Goal: Information Seeking & Learning: Learn about a topic

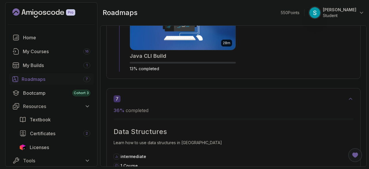
scroll to position [1406, 0]
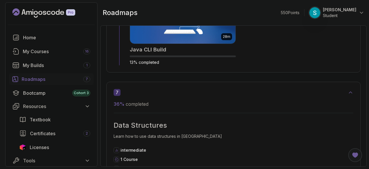
click at [38, 77] on div "Roadmaps 7" at bounding box center [56, 79] width 69 height 7
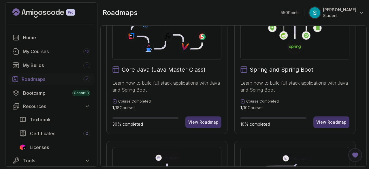
scroll to position [182, 0]
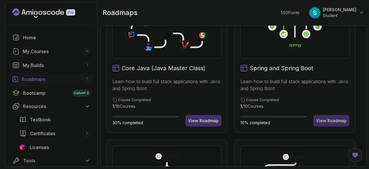
click at [330, 120] on div "View Roadmap" at bounding box center [331, 121] width 30 height 6
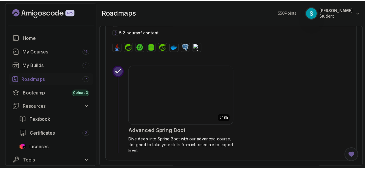
scroll to position [887, 0]
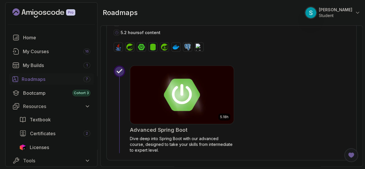
click at [196, 100] on img at bounding box center [181, 94] width 108 height 61
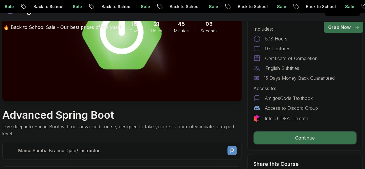
scroll to position [129, 0]
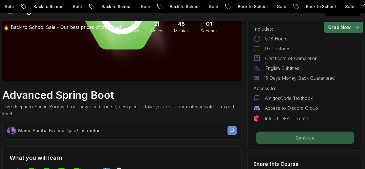
click at [307, 139] on p "Continue" at bounding box center [304, 137] width 97 height 12
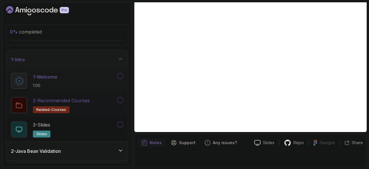
click at [84, 102] on p "2 - Recommended Courses" at bounding box center [61, 100] width 57 height 7
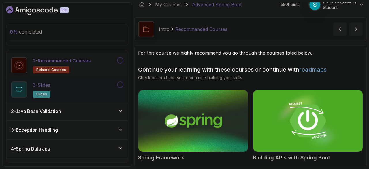
scroll to position [43, 0]
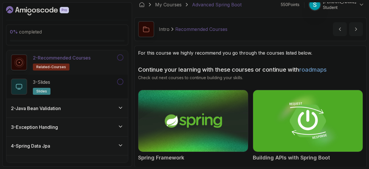
click at [54, 110] on h3 "2 - Java Bean Validation" at bounding box center [36, 108] width 50 height 7
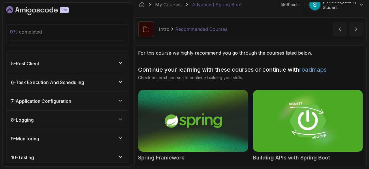
scroll to position [291, 0]
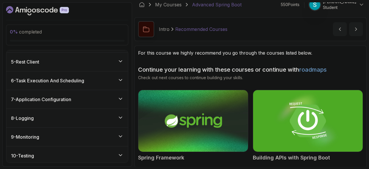
click at [63, 61] on div "5 - Rest Client" at bounding box center [67, 61] width 112 height 7
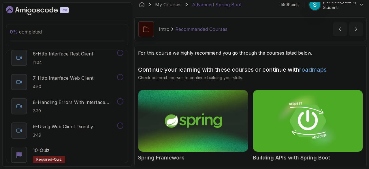
scroll to position [219, 0]
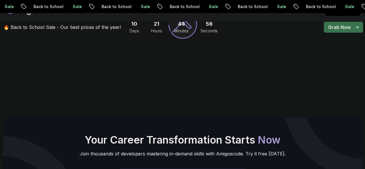
scroll to position [129, 0]
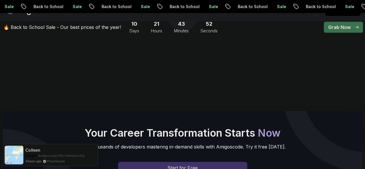
click at [255, 40] on body "Sale Back to School Sale Back to School Sale Back to School Sale Back to School…" at bounding box center [182, 166] width 365 height 591
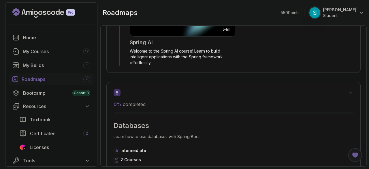
scroll to position [1196, 0]
click at [29, 81] on div "Roadmaps 7" at bounding box center [56, 79] width 69 height 7
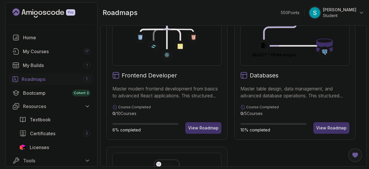
scroll to position [316, 0]
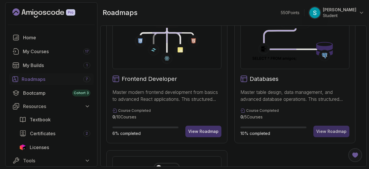
click at [323, 131] on div "View Roadmap" at bounding box center [331, 131] width 30 height 6
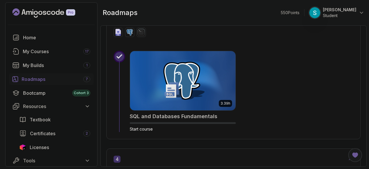
scroll to position [687, 0]
